Goal: Information Seeking & Learning: Learn about a topic

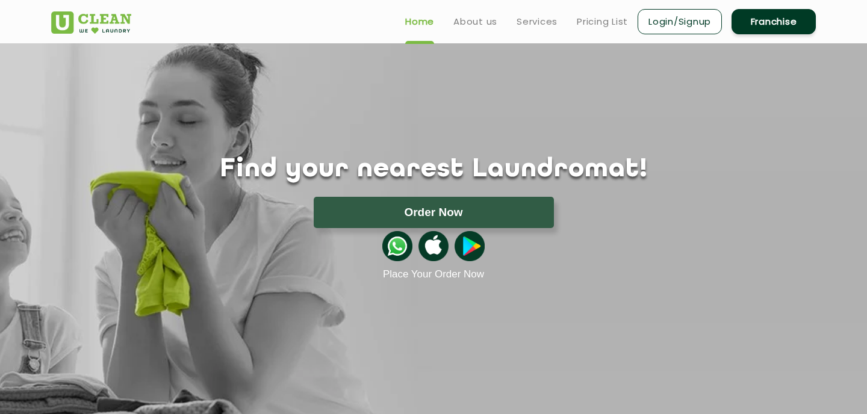
click at [568, 20] on ul "Home About us Services Pricing List Login/Signup Franchise" at bounding box center [605, 21] width 420 height 28
click at [590, 20] on link "Pricing List" at bounding box center [602, 21] width 51 height 14
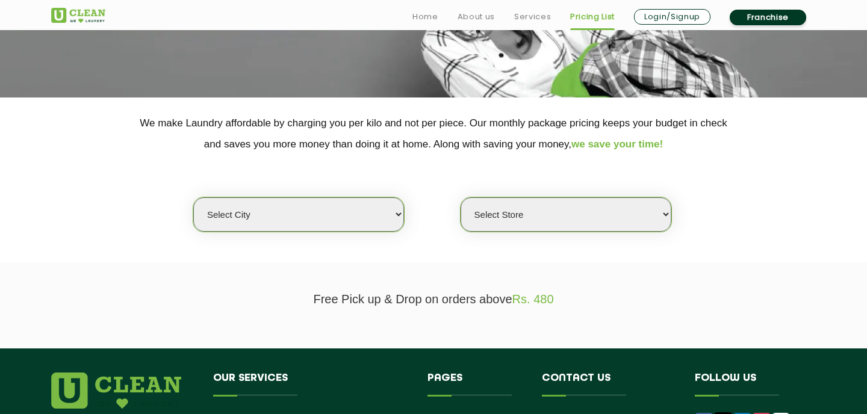
scroll to position [194, 0]
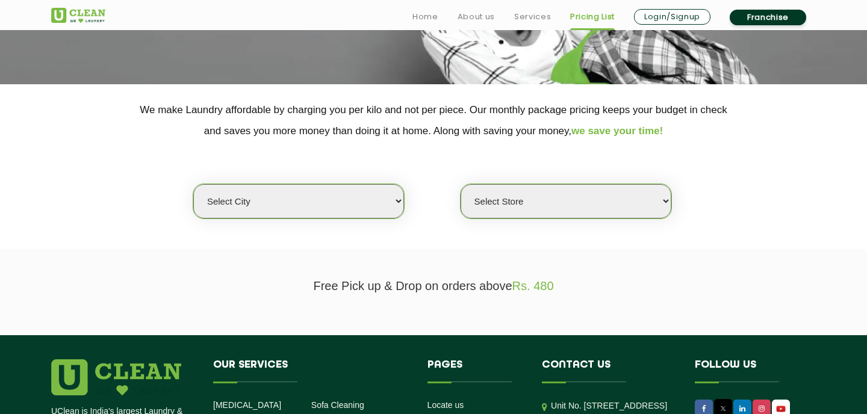
click at [301, 206] on select "Select city [GEOGRAPHIC_DATA] [GEOGRAPHIC_DATA] [GEOGRAPHIC_DATA] [GEOGRAPHIC_D…" at bounding box center [298, 201] width 211 height 34
select select "77"
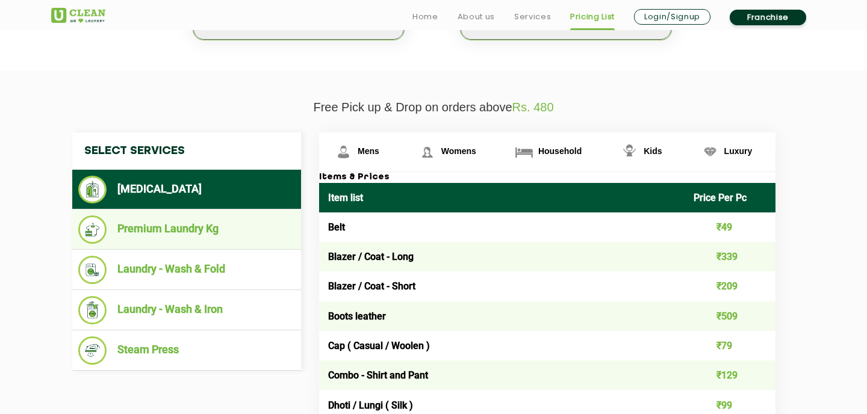
scroll to position [376, 0]
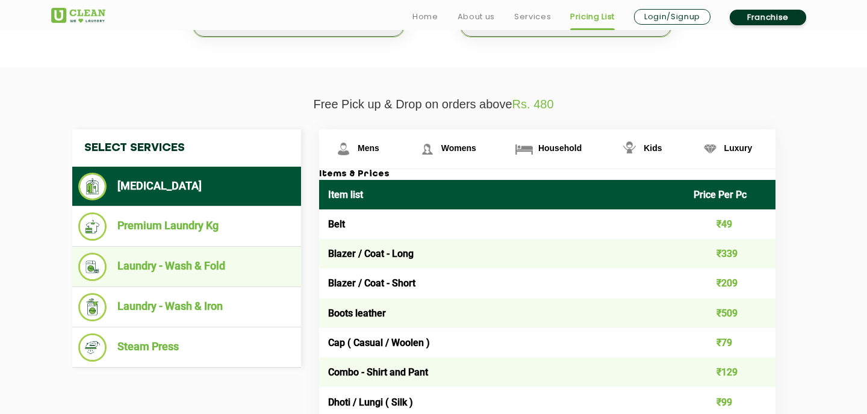
click at [184, 271] on li "Laundry - Wash & Fold" at bounding box center [186, 267] width 217 height 28
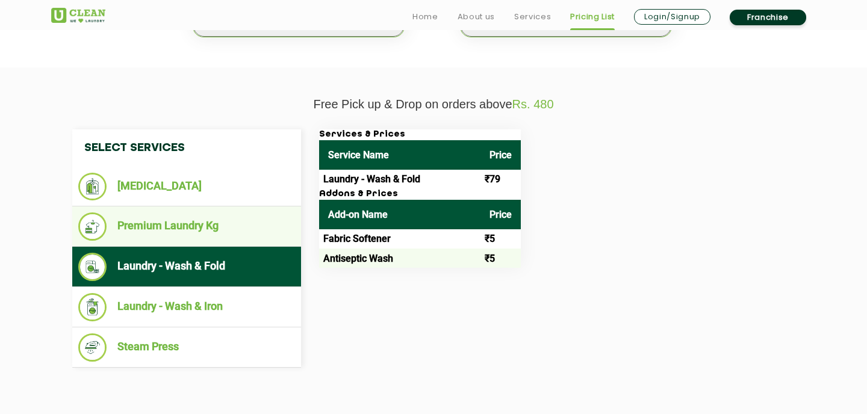
click at [185, 233] on li "Premium Laundry Kg" at bounding box center [186, 226] width 217 height 28
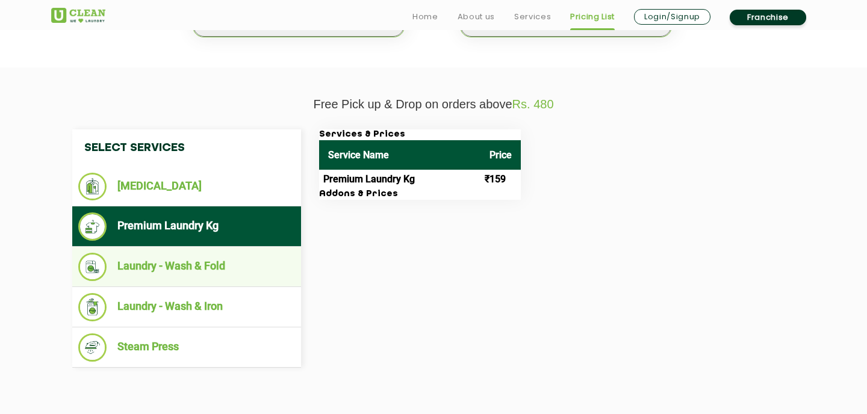
click at [187, 266] on li "Laundry - Wash & Fold" at bounding box center [186, 267] width 217 height 28
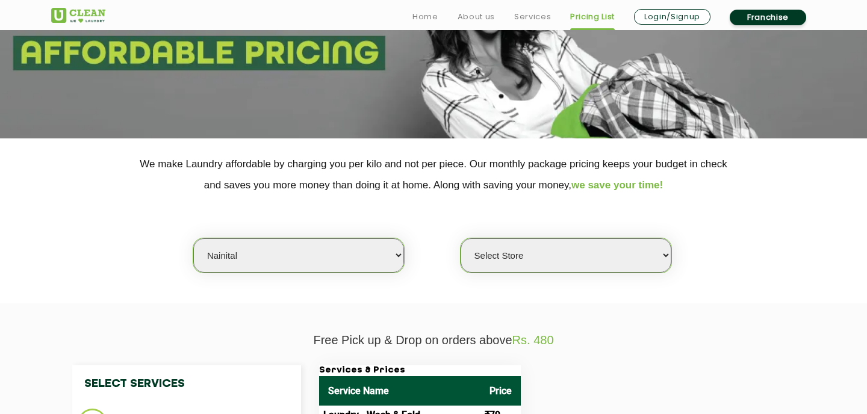
scroll to position [181, 0]
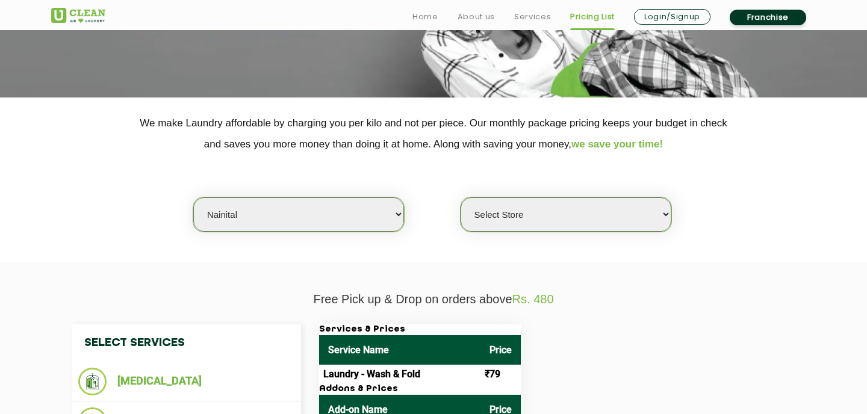
click at [587, 214] on select "Select Store UClean Nainital" at bounding box center [565, 214] width 211 height 34
select select "238"
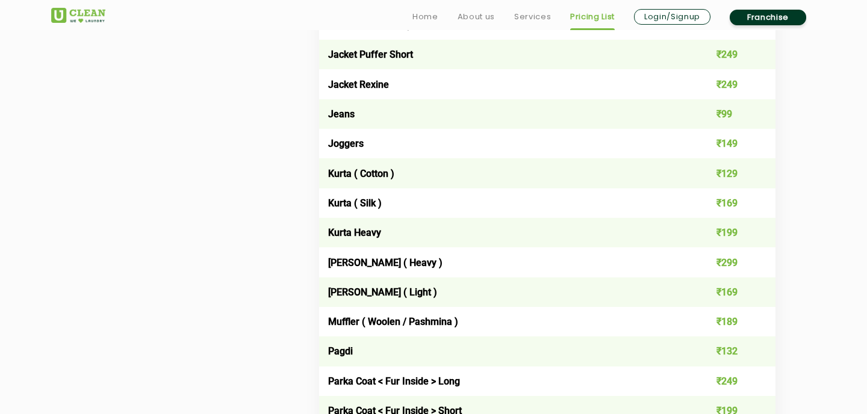
scroll to position [1178, 0]
